Goal: Information Seeking & Learning: Understand process/instructions

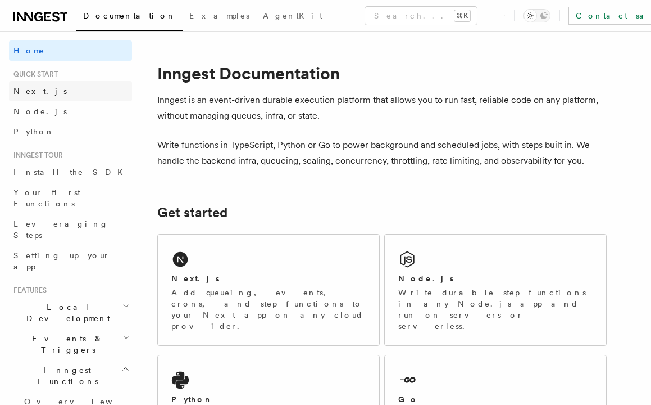
click at [40, 90] on link "Next.js" at bounding box center [70, 91] width 123 height 20
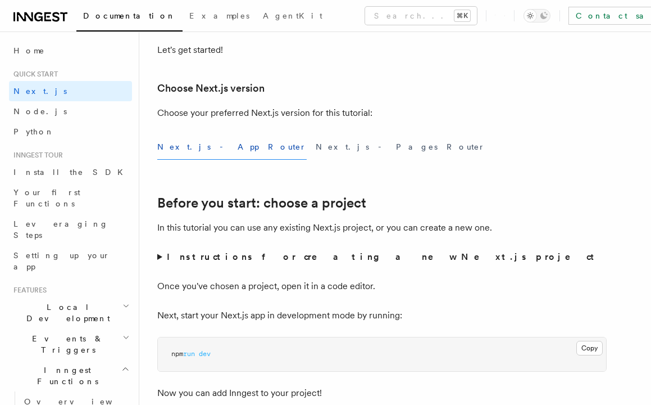
scroll to position [235, 0]
click at [213, 148] on button "Next.js - App Router" at bounding box center [232, 146] width 150 height 25
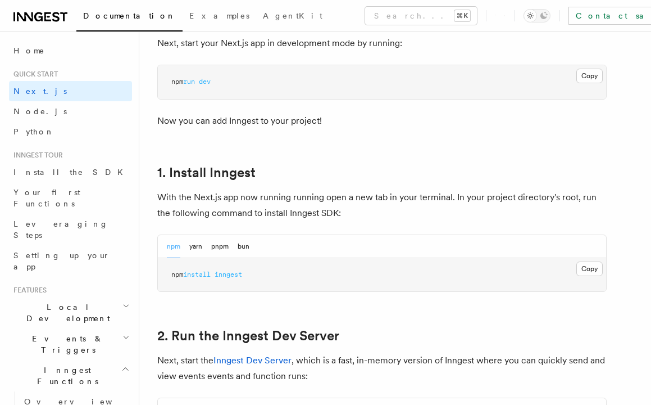
scroll to position [507, 0]
click at [590, 270] on button "Copy Copied" at bounding box center [590, 268] width 26 height 15
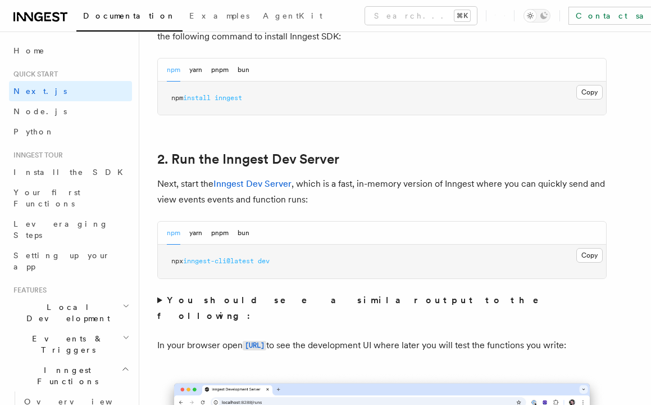
scroll to position [684, 0]
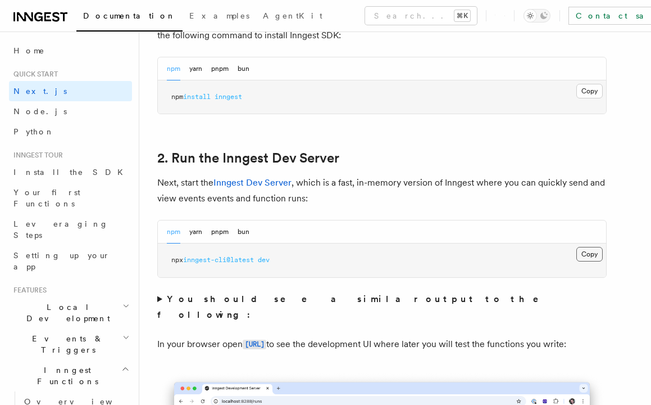
click at [587, 255] on button "Copy Copied" at bounding box center [590, 254] width 26 height 15
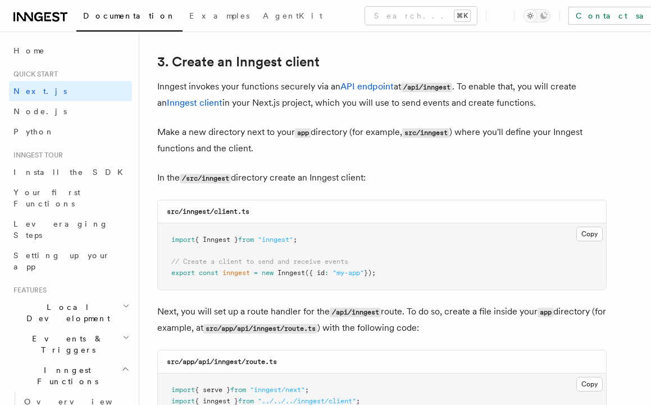
scroll to position [1328, 0]
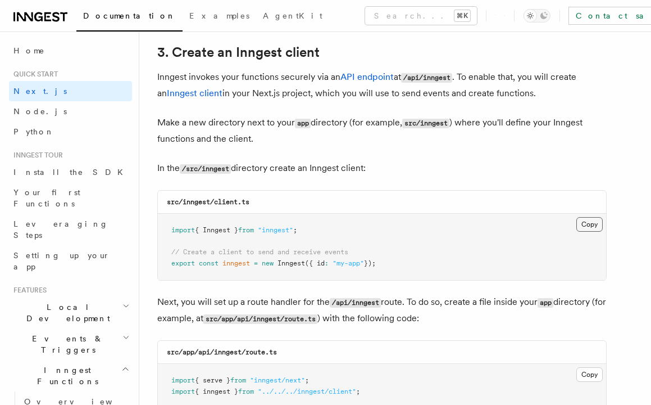
click at [585, 224] on button "Copy Copied" at bounding box center [590, 224] width 26 height 15
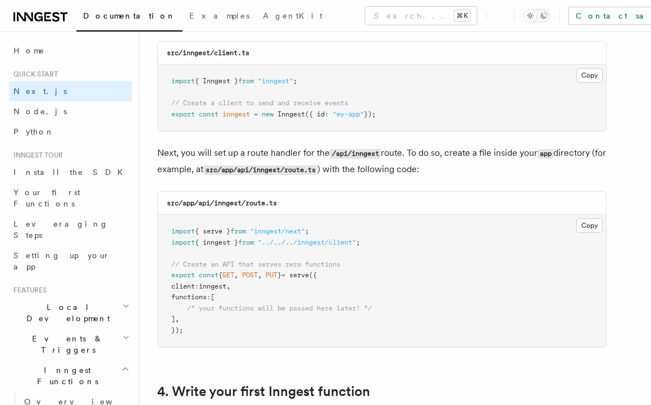
scroll to position [1492, 0]
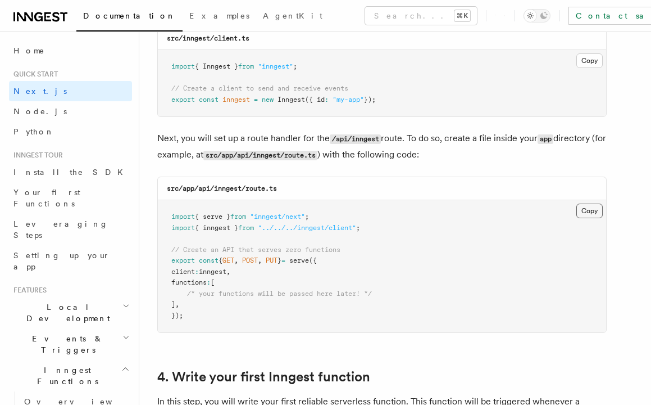
click at [590, 214] on button "Copy Copied" at bounding box center [590, 210] width 26 height 15
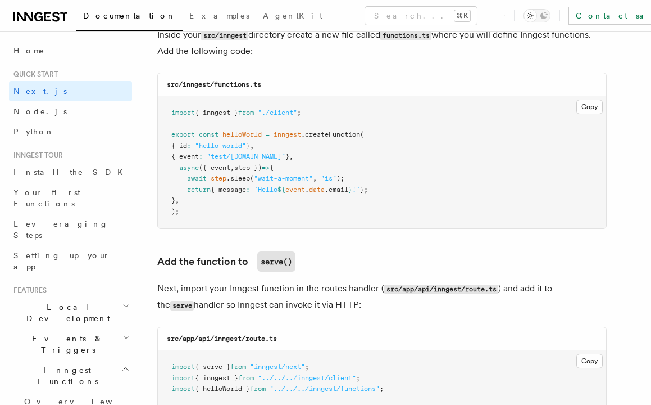
scroll to position [2017, 0]
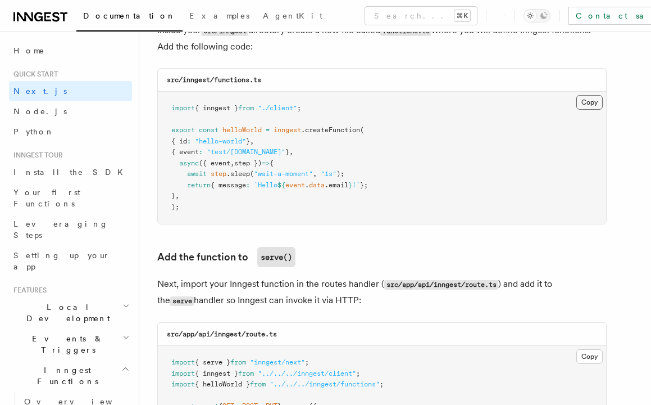
click at [589, 104] on button "Copy Copied" at bounding box center [590, 102] width 26 height 15
